Goal: Use online tool/utility

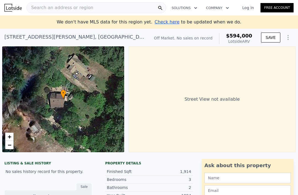
click at [81, 10] on span "Search an address or region" at bounding box center [60, 7] width 66 height 7
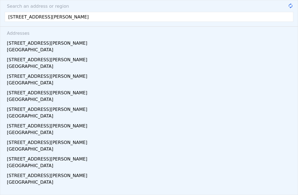
type input "[STREET_ADDRESS][PERSON_NAME]"
click at [34, 63] on div "[GEOGRAPHIC_DATA]" at bounding box center [150, 67] width 286 height 8
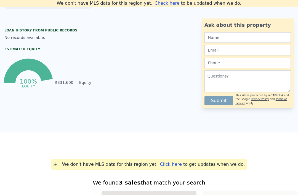
type input "$ 594,000"
type input "4"
type input "3"
type input "1.5"
type input "2"
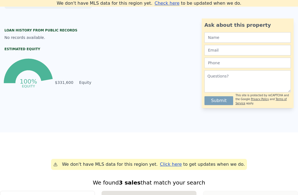
type input "1563"
type input "2060"
type input "19166"
type input "20996"
type input "$ 29,999"
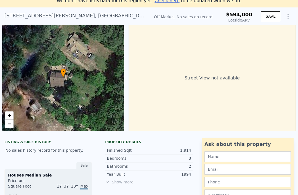
scroll to position [21, 0]
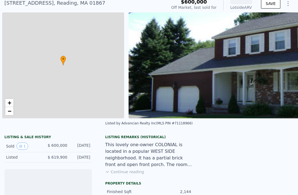
scroll to position [0, 2]
